Goal: Task Accomplishment & Management: Complete application form

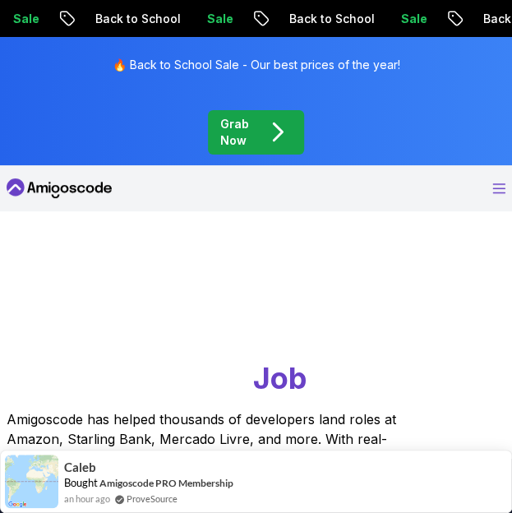
click at [496, 184] on icon "Open Menu" at bounding box center [499, 188] width 12 height 9
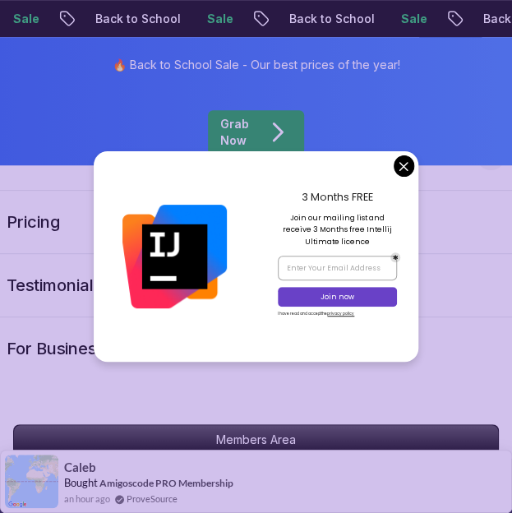
scroll to position [1799, 0]
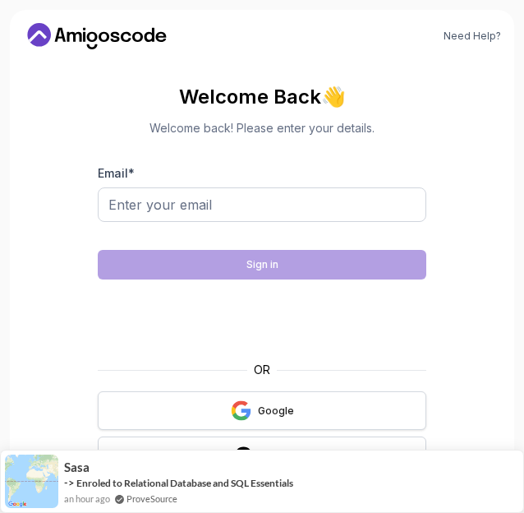
click at [205, 422] on button "Google" at bounding box center [262, 410] width 329 height 39
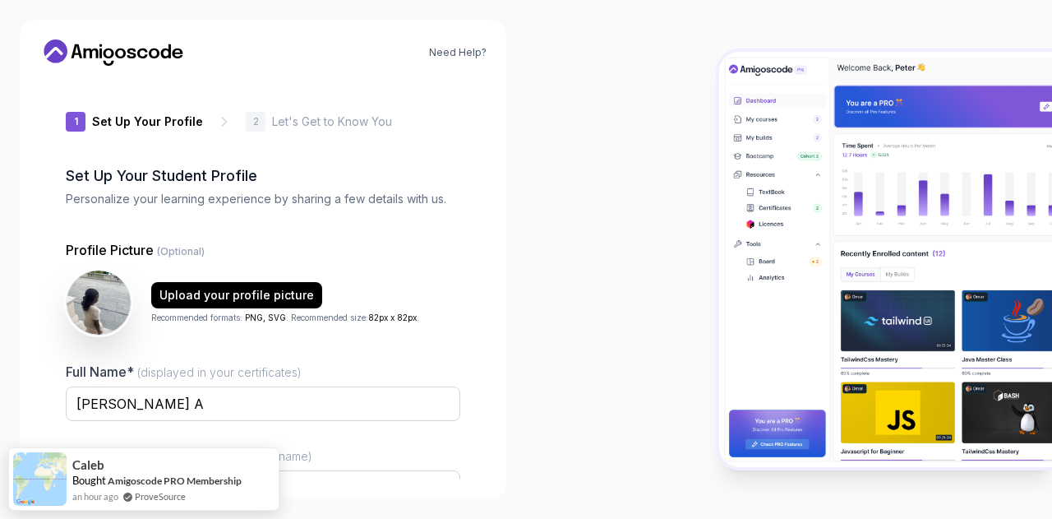
type input "fiercecougar80e71"
click at [535, 380] on div at bounding box center [789, 259] width 526 height 519
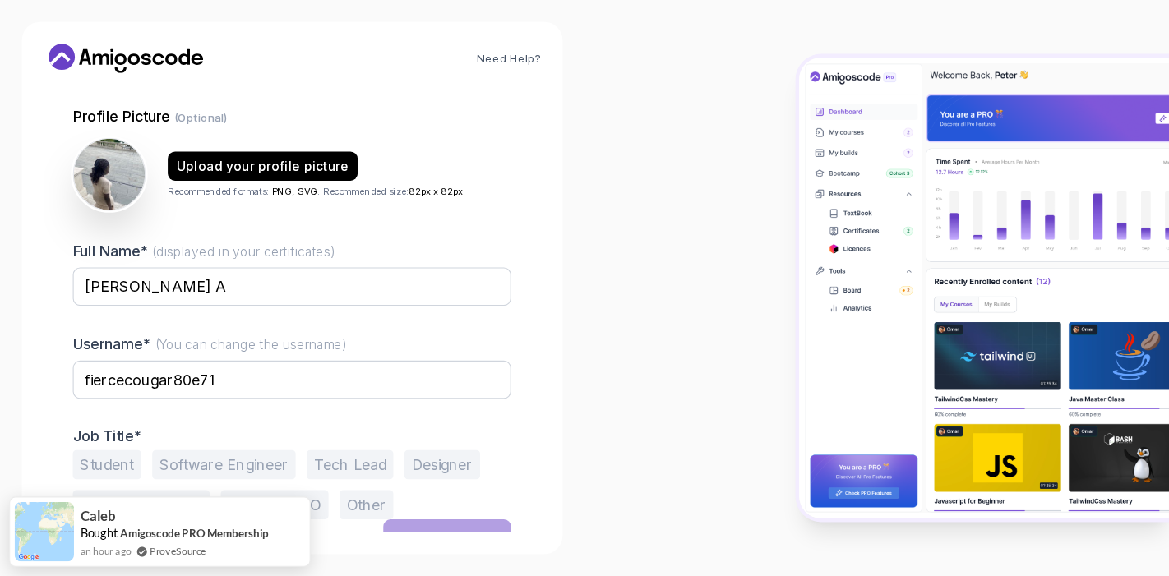
scroll to position [165, 0]
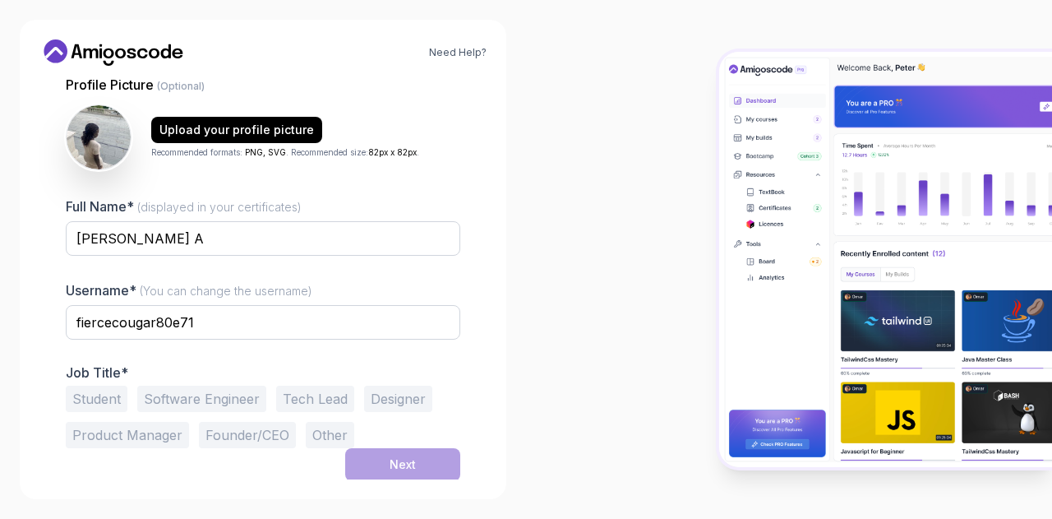
click at [209, 385] on button "Software Engineer" at bounding box center [201, 398] width 129 height 26
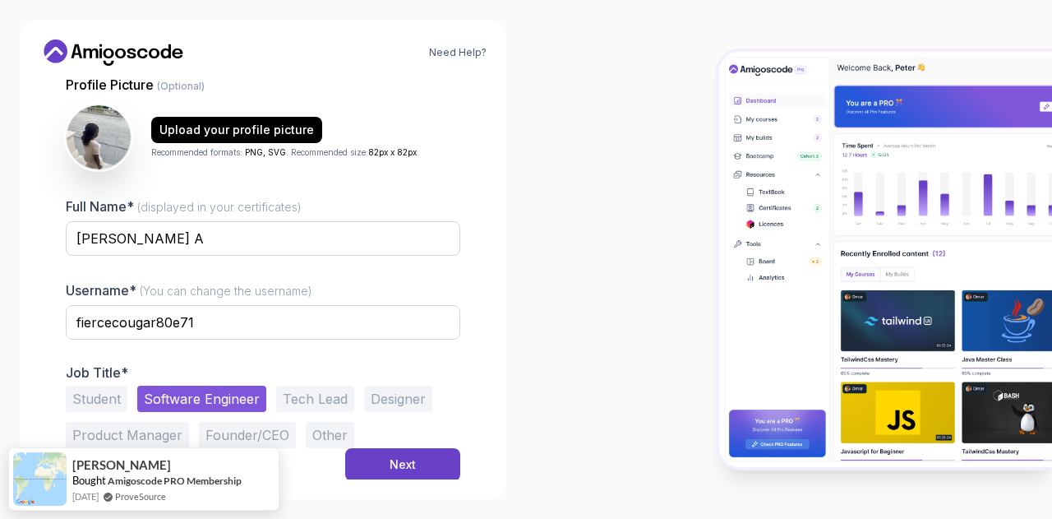
click at [261, 112] on div "Upload your profile picture Recommended formats: PNG, SVG . Recommended size: 8…" at bounding box center [263, 137] width 394 height 66
click at [263, 131] on div "Upload your profile picture" at bounding box center [236, 130] width 154 height 16
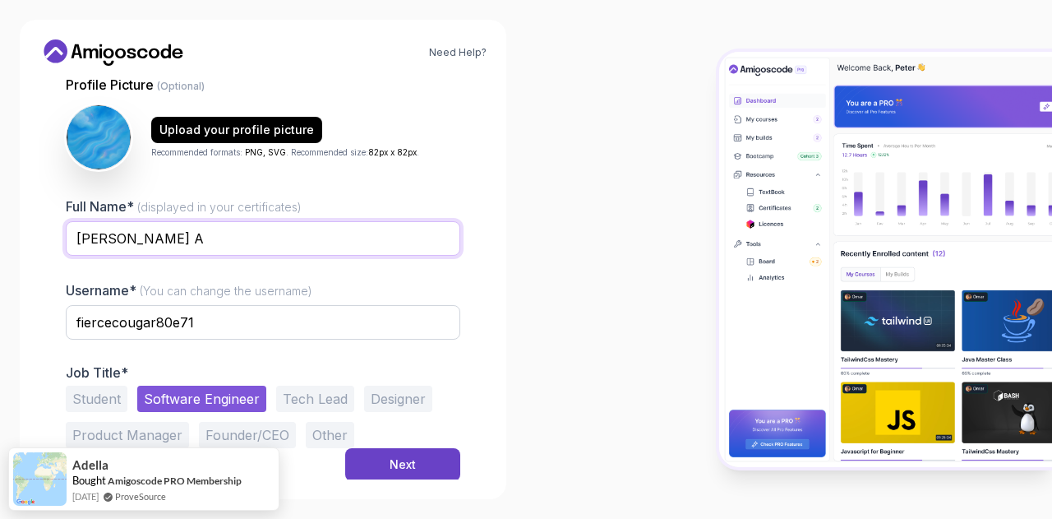
click at [344, 225] on input "[PERSON_NAME] A" at bounding box center [263, 238] width 394 height 35
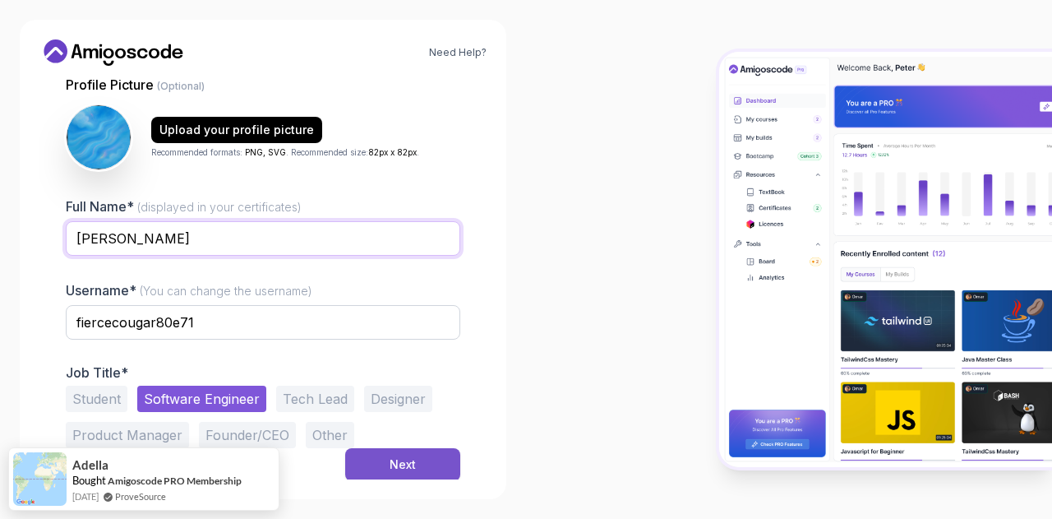
type input "[PERSON_NAME]"
click at [399, 467] on div "Next" at bounding box center [403, 464] width 26 height 16
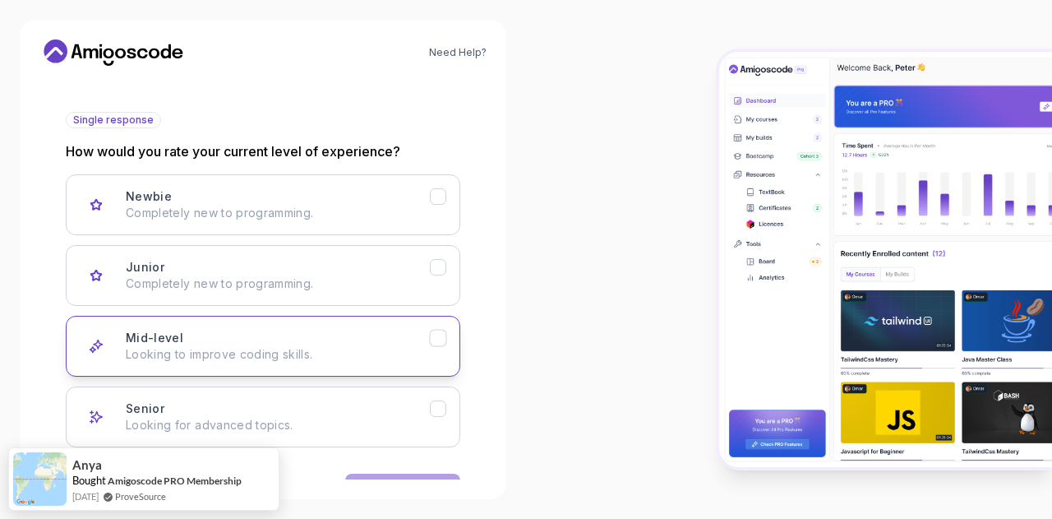
click at [409, 334] on div "Mid-level Looking to improve coding skills." at bounding box center [278, 346] width 304 height 33
click at [429, 475] on button "Next" at bounding box center [402, 489] width 115 height 33
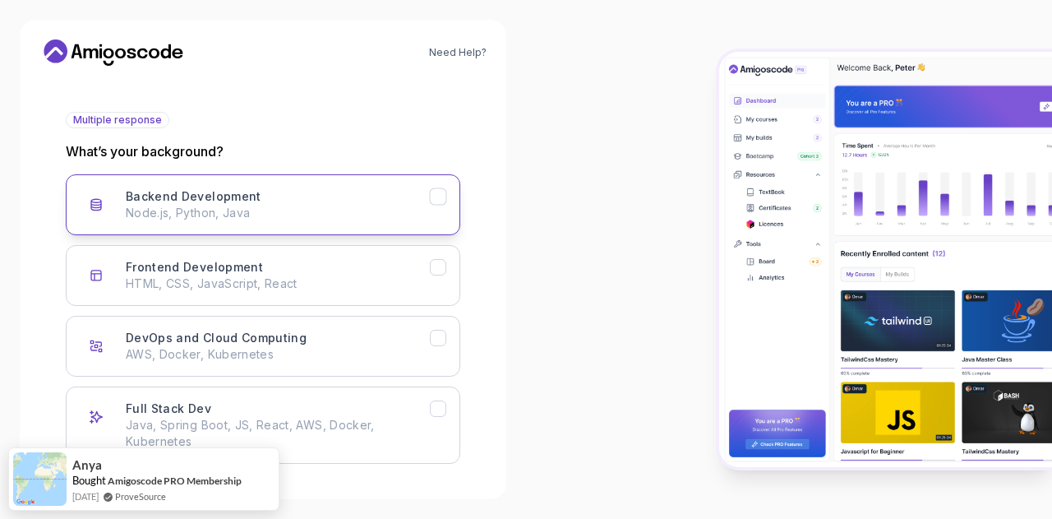
click at [388, 201] on div "Backend Development Node.js, Python, Java" at bounding box center [278, 204] width 304 height 33
click at [620, 191] on div at bounding box center [789, 259] width 526 height 519
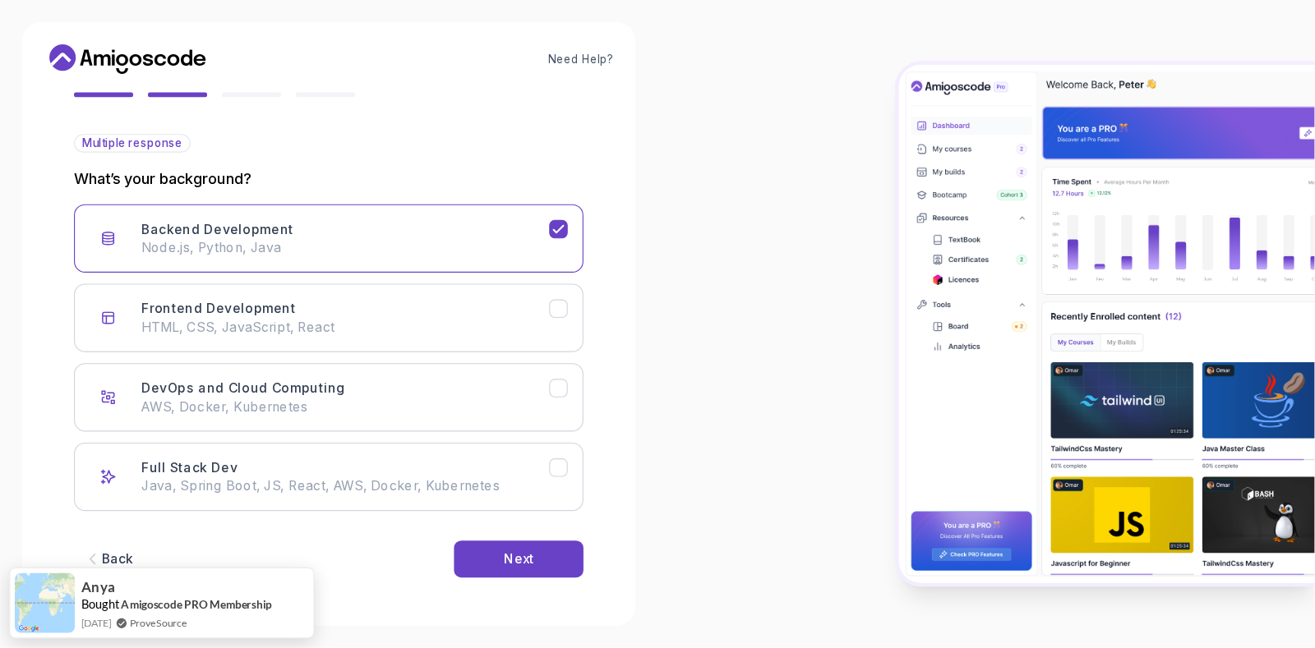
scroll to position [87, 0]
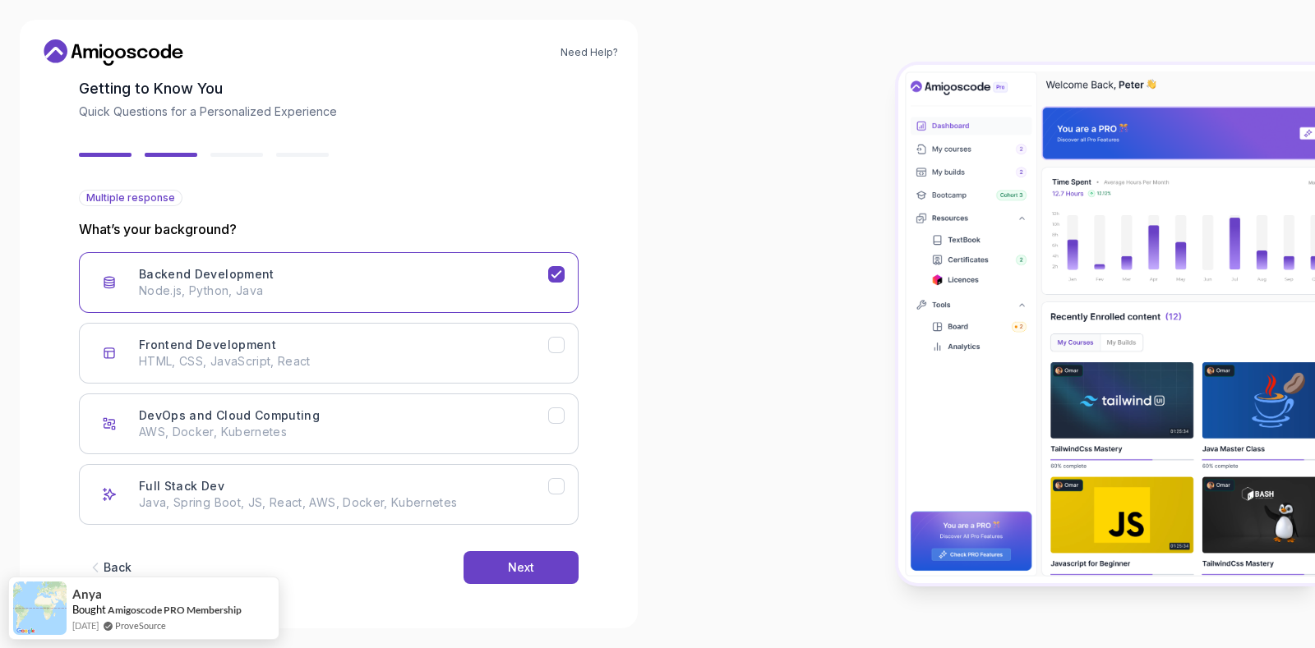
drag, startPoint x: 1051, startPoint y: 2, endPoint x: 550, endPoint y: 546, distance: 739.8
click at [550, 518] on div "Back Next" at bounding box center [329, 567] width 500 height 85
click at [533, 518] on button "Next" at bounding box center [520, 567] width 115 height 33
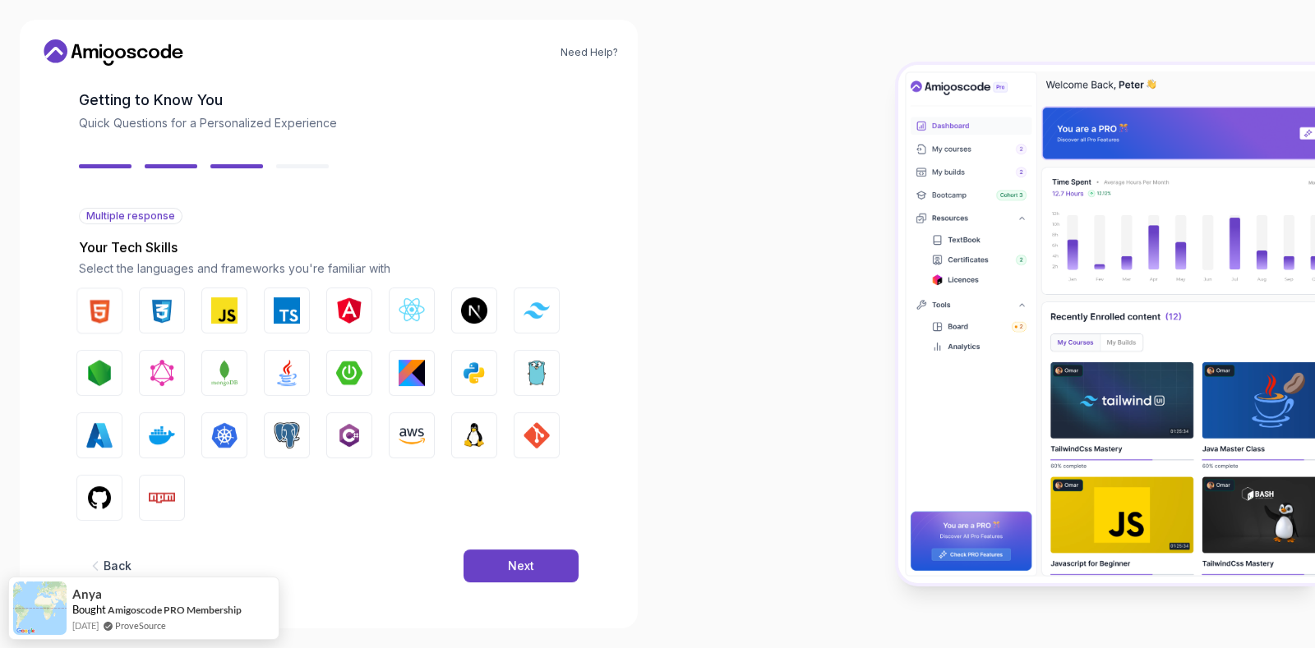
scroll to position [69, 0]
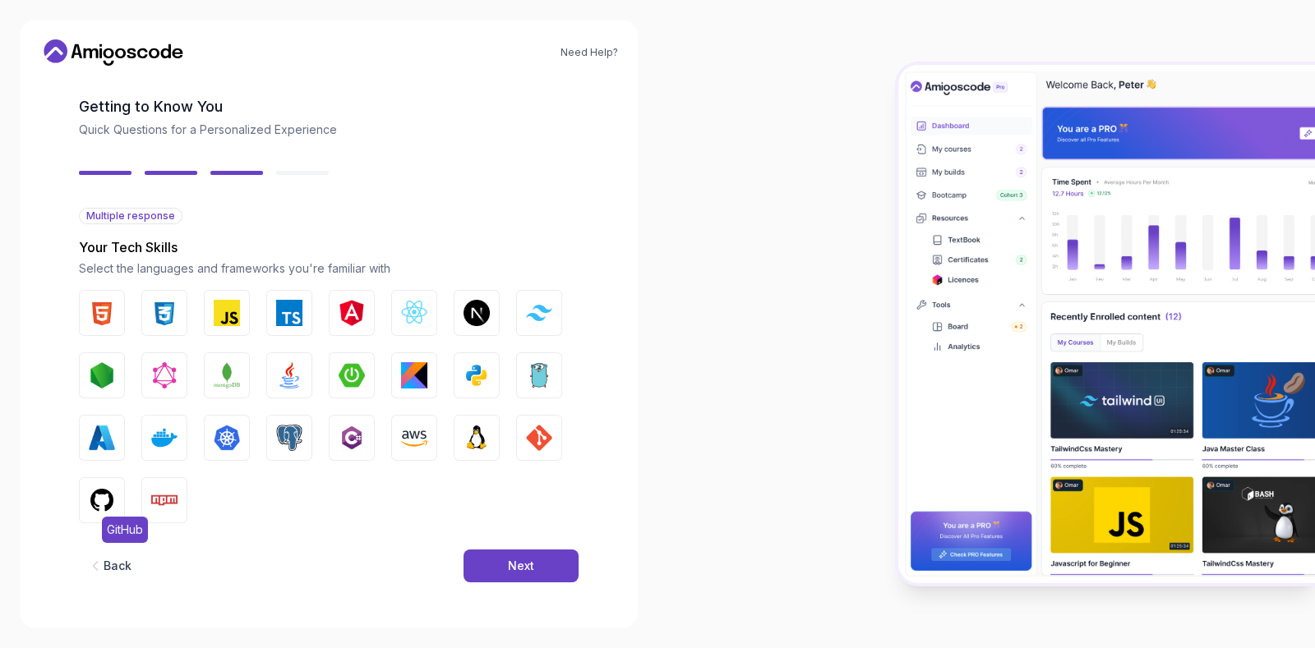
click at [113, 499] on img "button" at bounding box center [102, 500] width 26 height 26
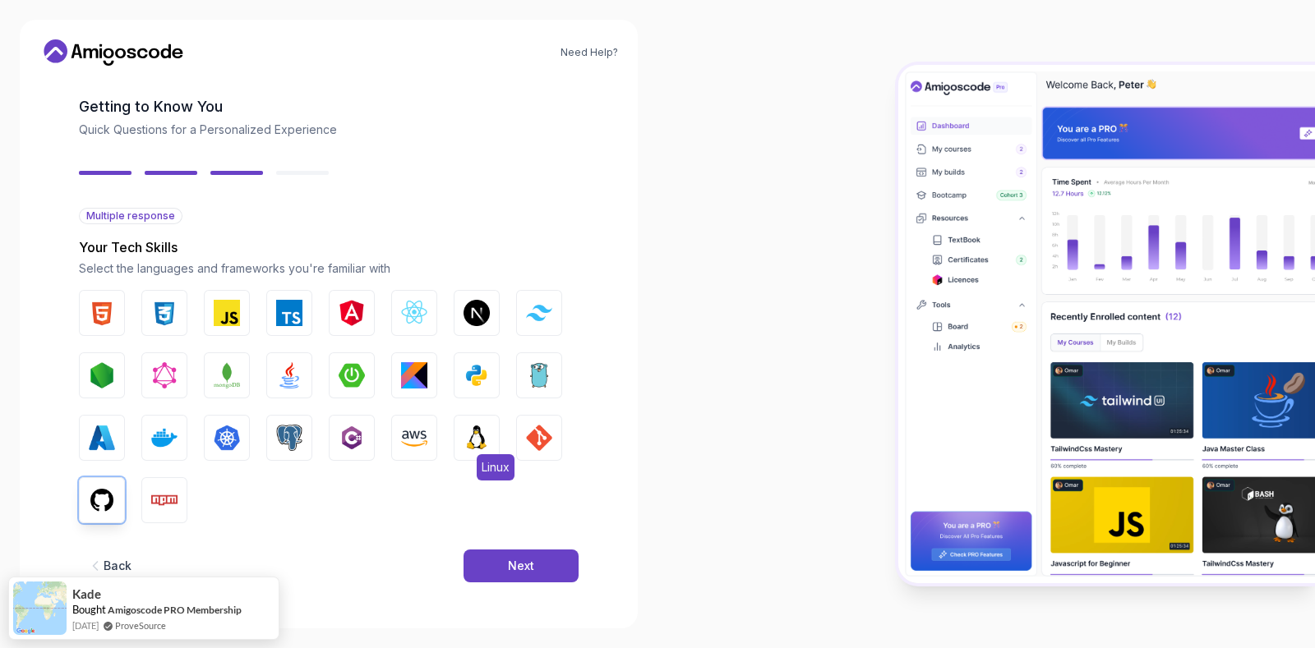
click at [473, 436] on img "button" at bounding box center [476, 438] width 26 height 26
click at [542, 436] on img "button" at bounding box center [539, 438] width 26 height 26
click at [468, 380] on img "button" at bounding box center [476, 375] width 26 height 26
click at [279, 368] on img "button" at bounding box center [289, 375] width 26 height 26
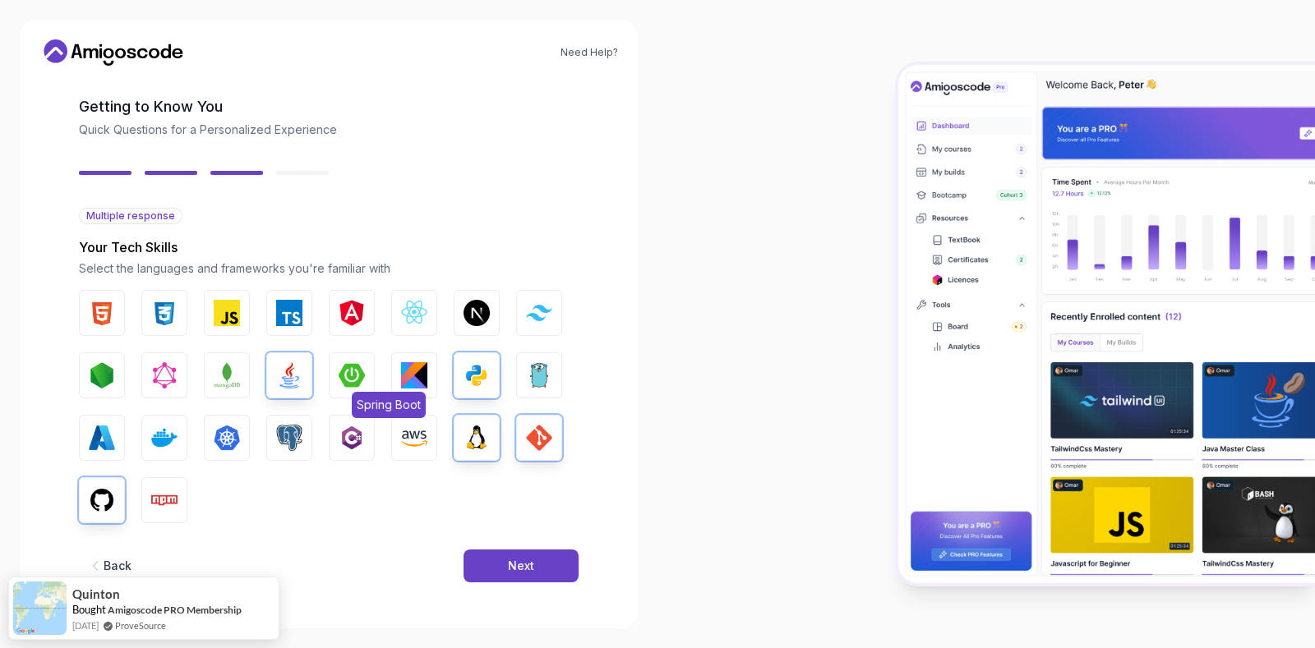
click at [362, 384] on img "button" at bounding box center [352, 375] width 26 height 26
click at [557, 518] on button "Next" at bounding box center [520, 566] width 115 height 33
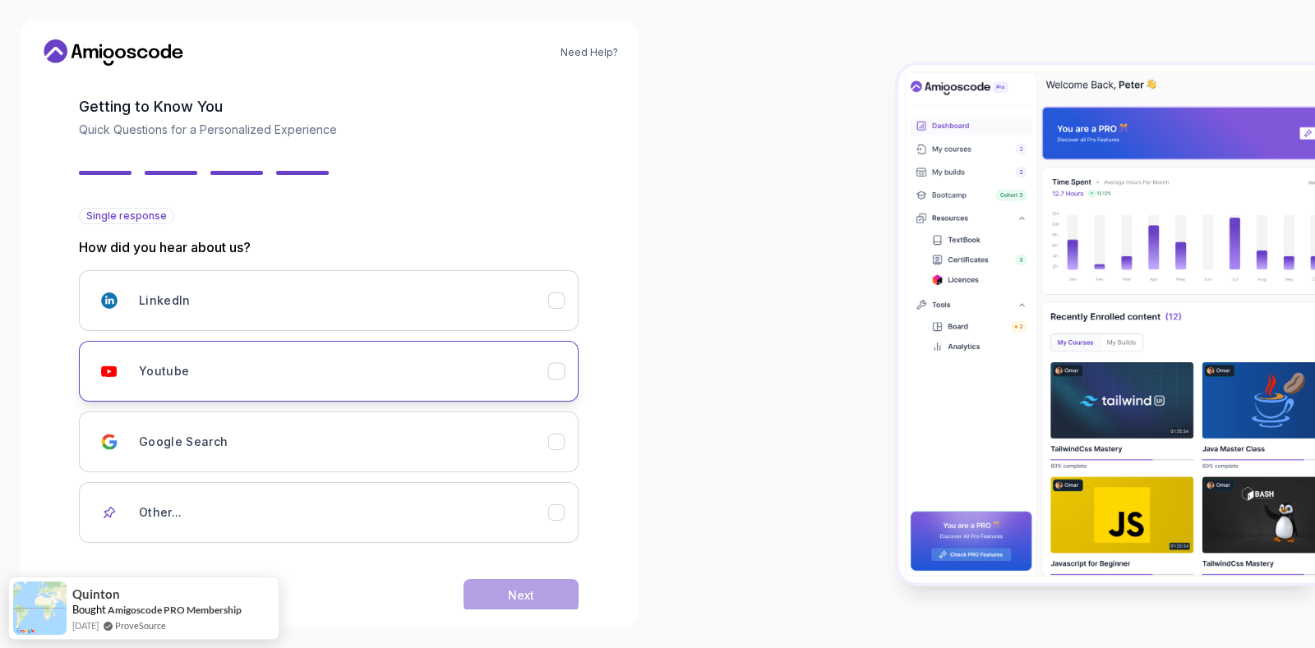
scroll to position [97, 0]
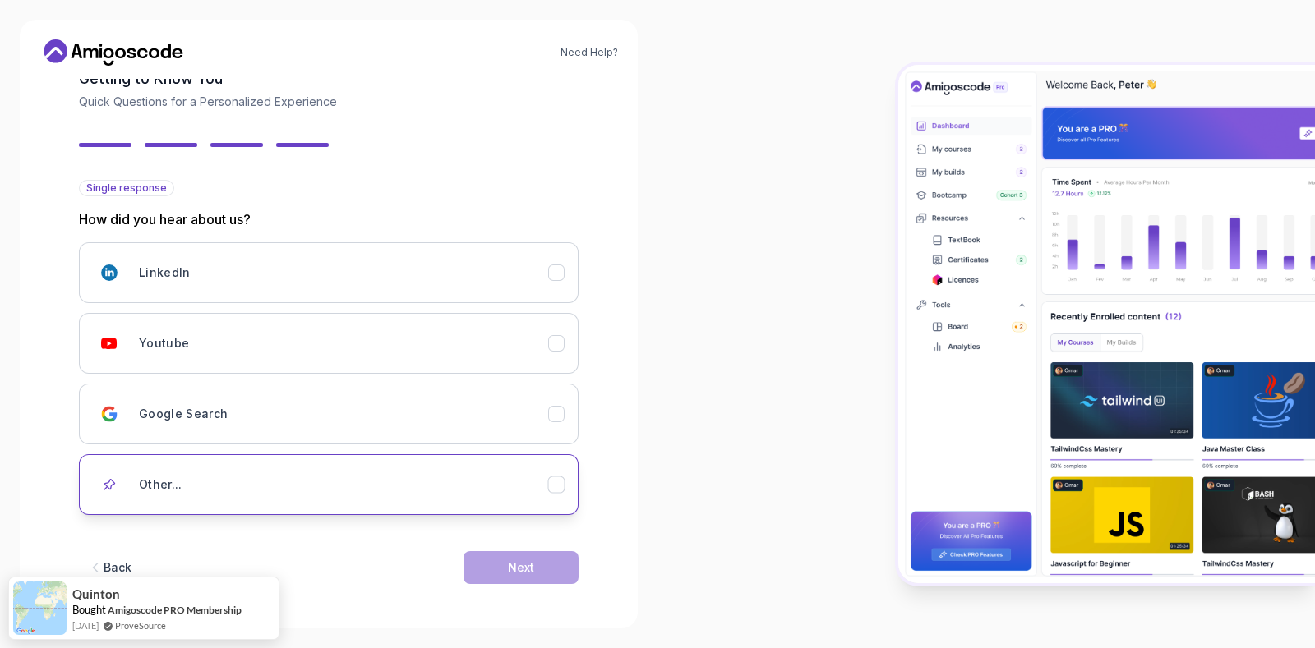
click at [453, 495] on div "Other..." at bounding box center [343, 484] width 409 height 33
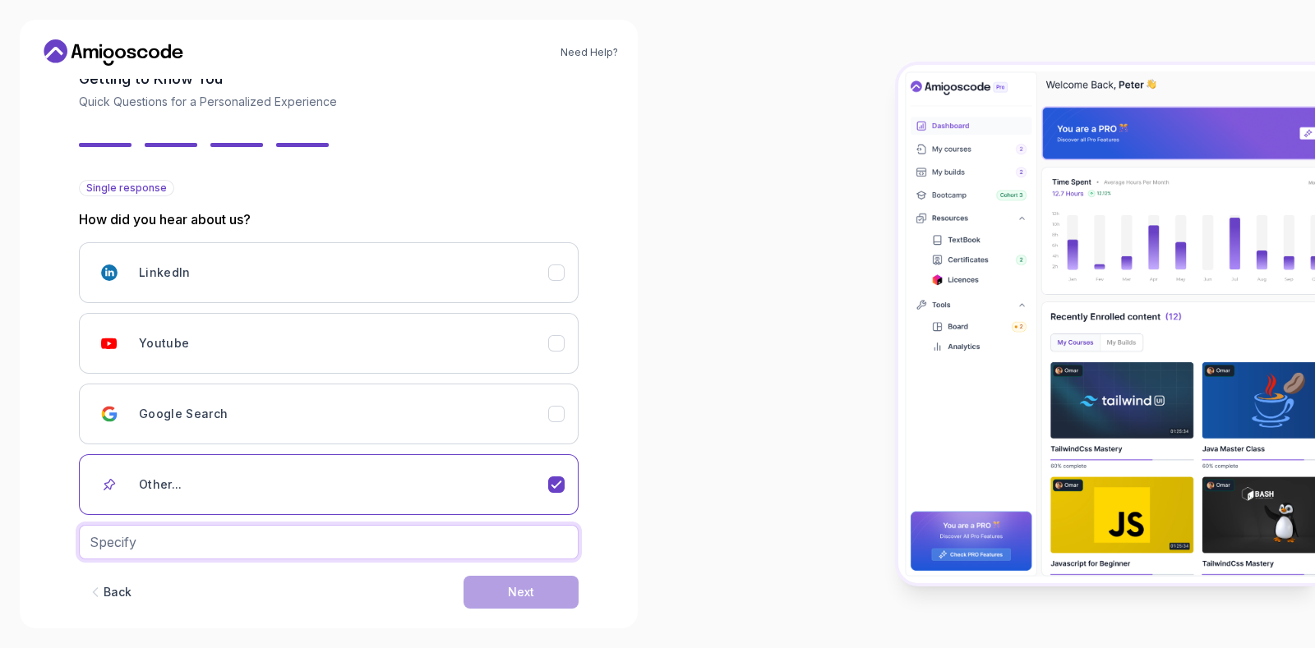
click at [471, 518] on input "text" at bounding box center [329, 542] width 500 height 35
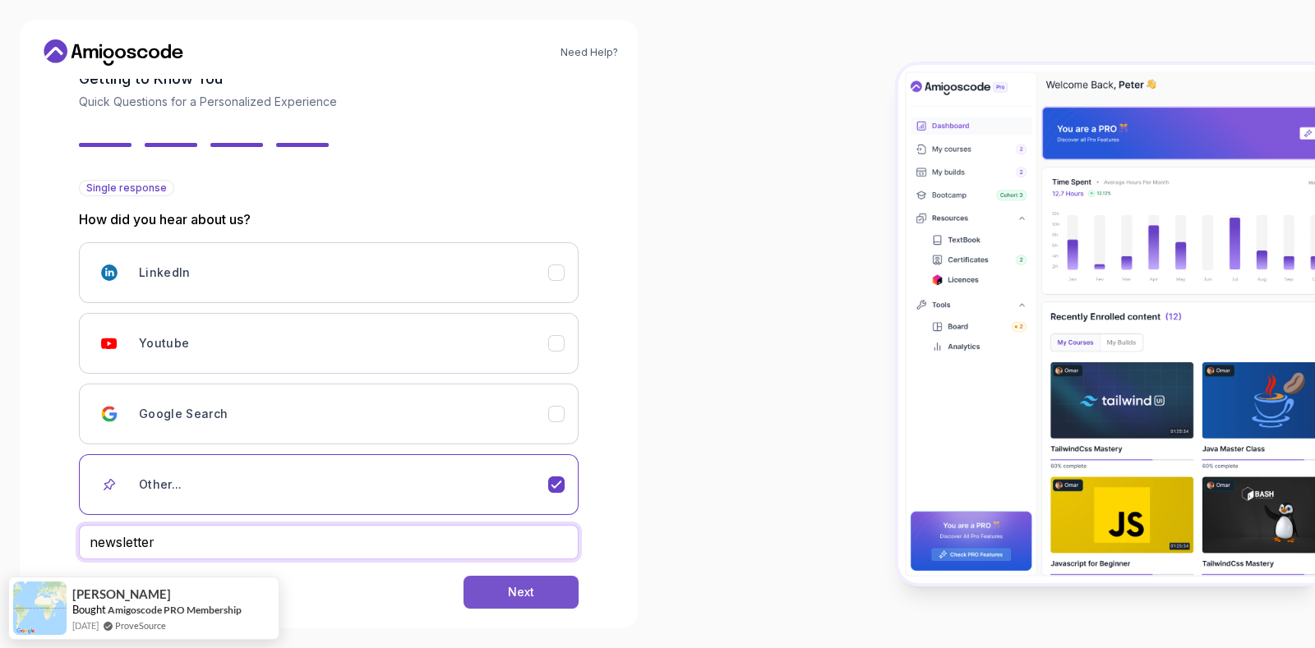
type input "newsletter"
click at [522, 518] on button "Next" at bounding box center [520, 592] width 115 height 33
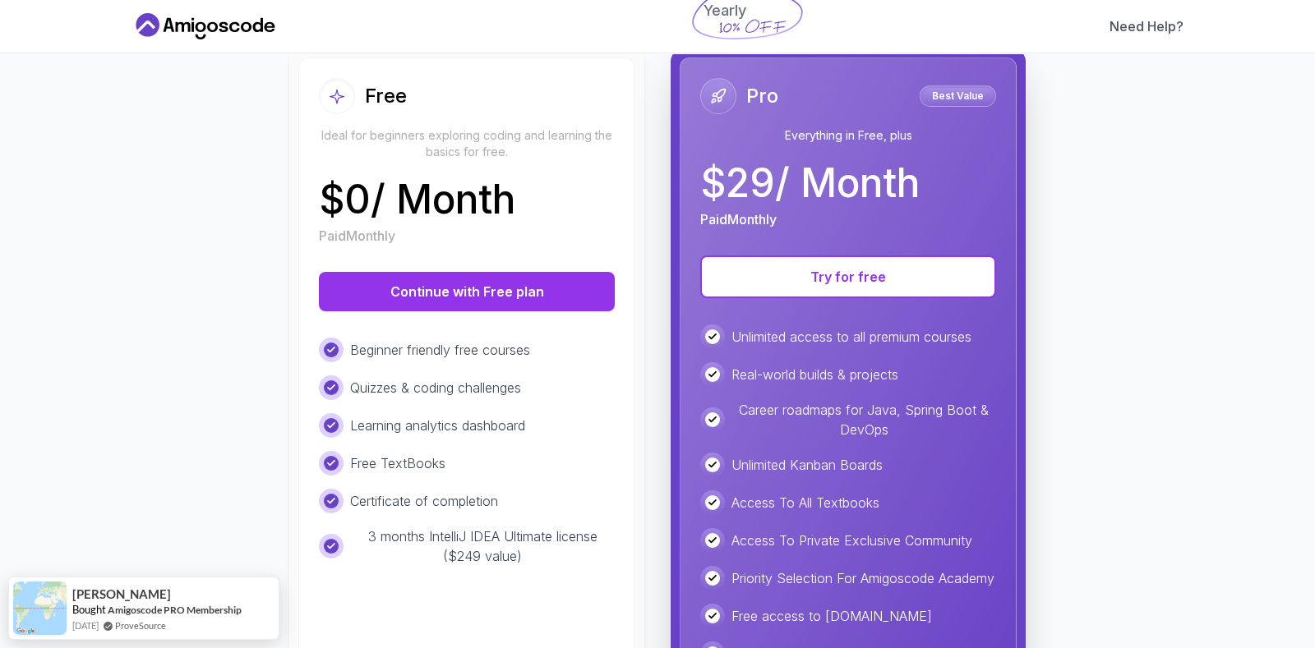
scroll to position [247, 0]
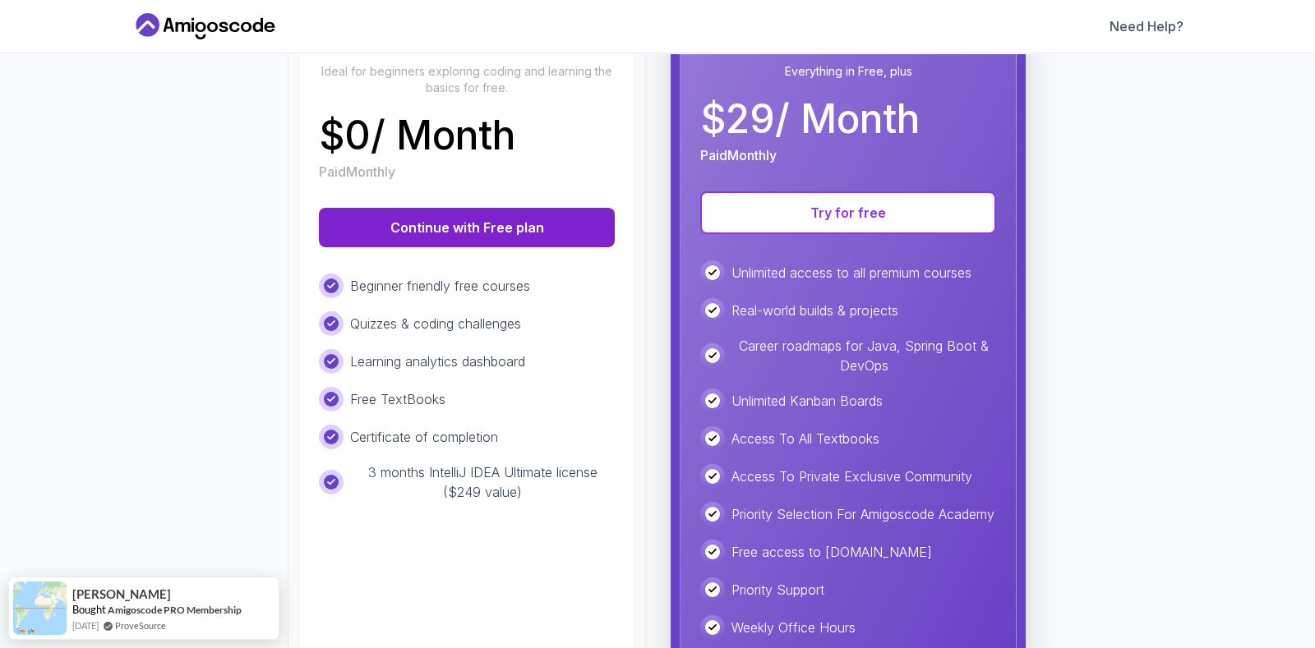
click at [546, 224] on button "Continue with Free plan" at bounding box center [467, 227] width 296 height 39
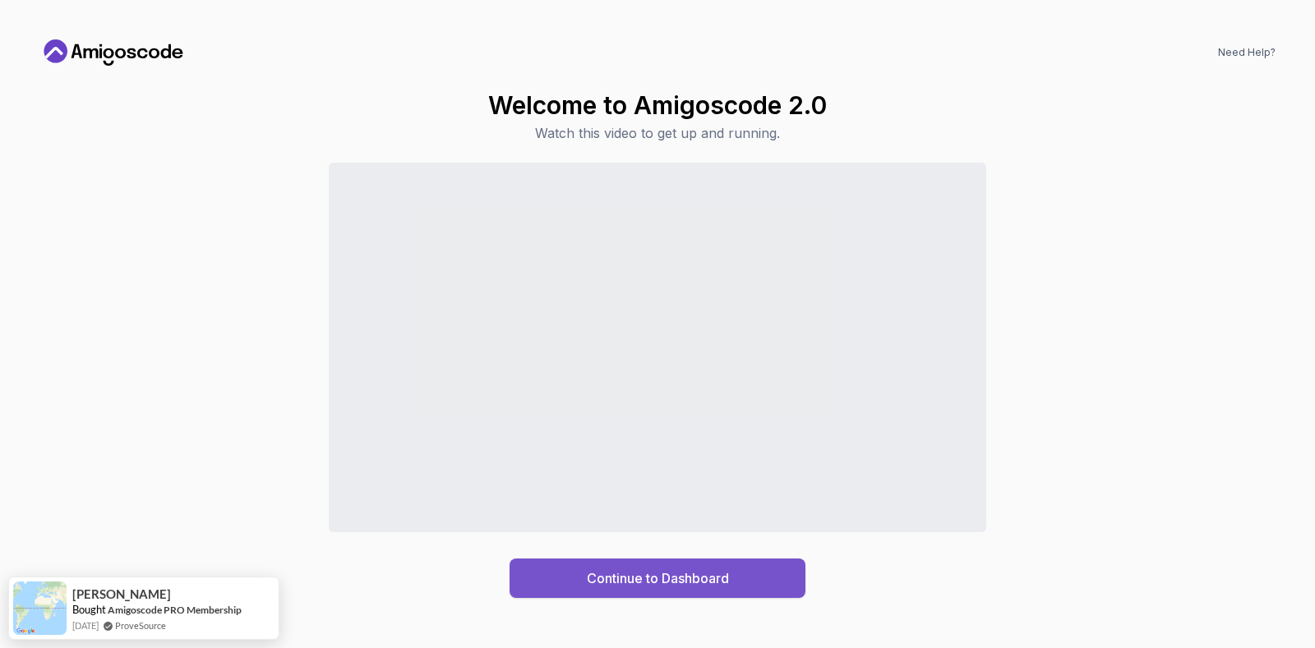
click at [648, 518] on button "Continue to Dashboard" at bounding box center [658, 578] width 296 height 39
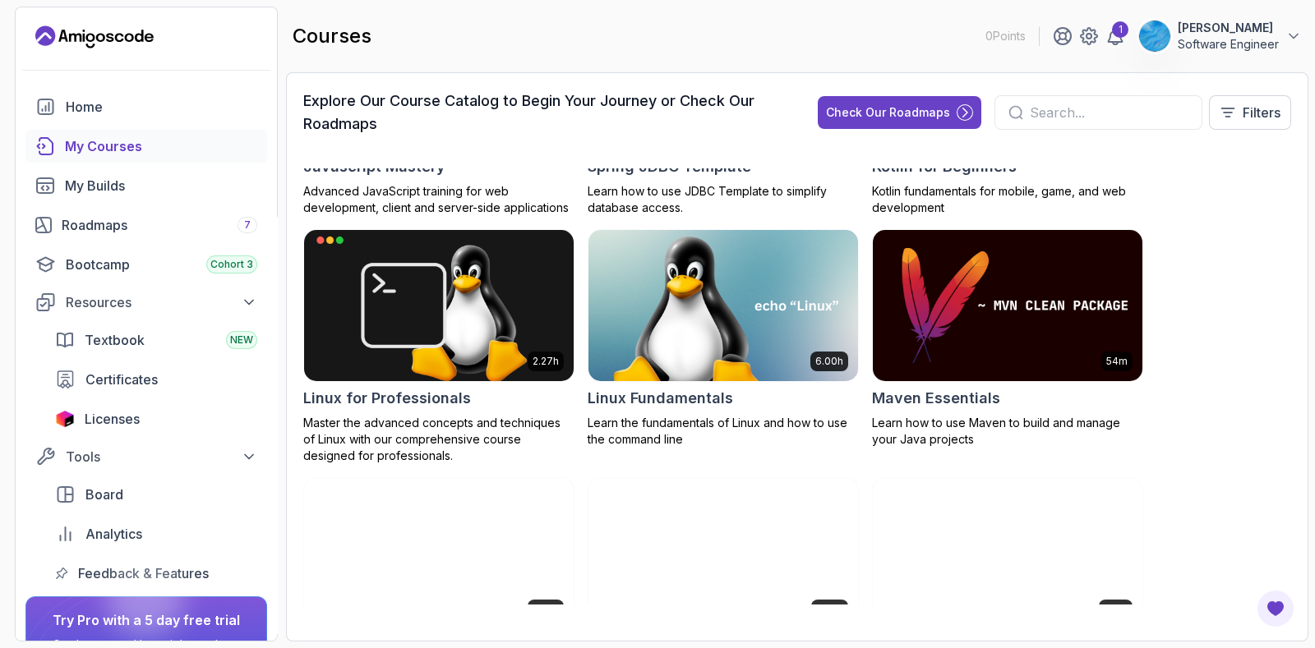
scroll to position [2404, 0]
